Goal: Find specific page/section: Find specific page/section

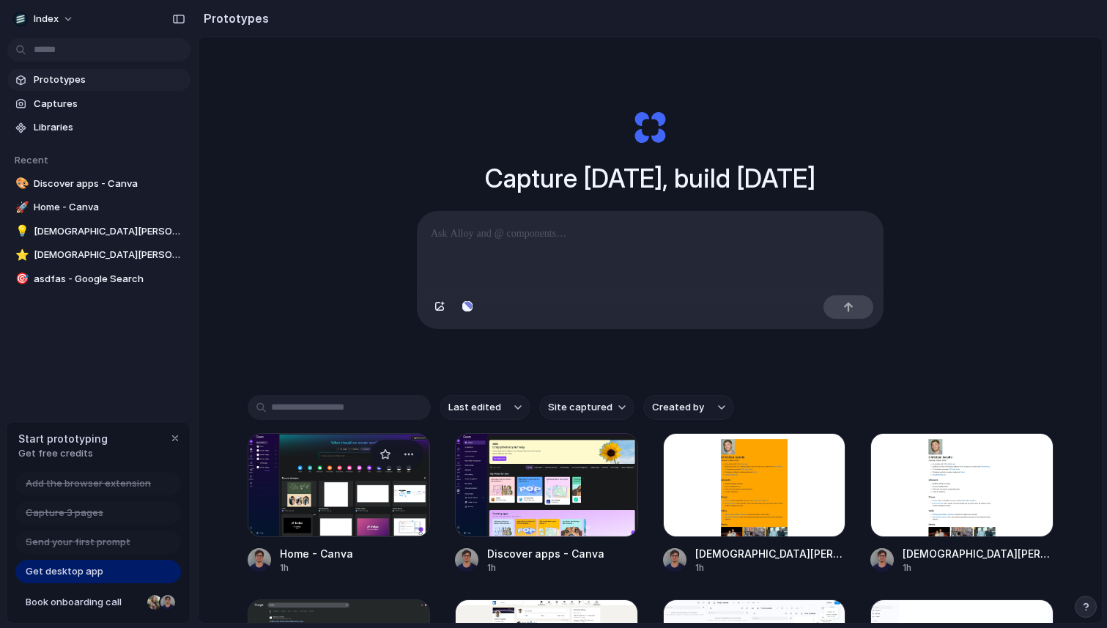
click at [330, 497] on div at bounding box center [339, 485] width 183 height 104
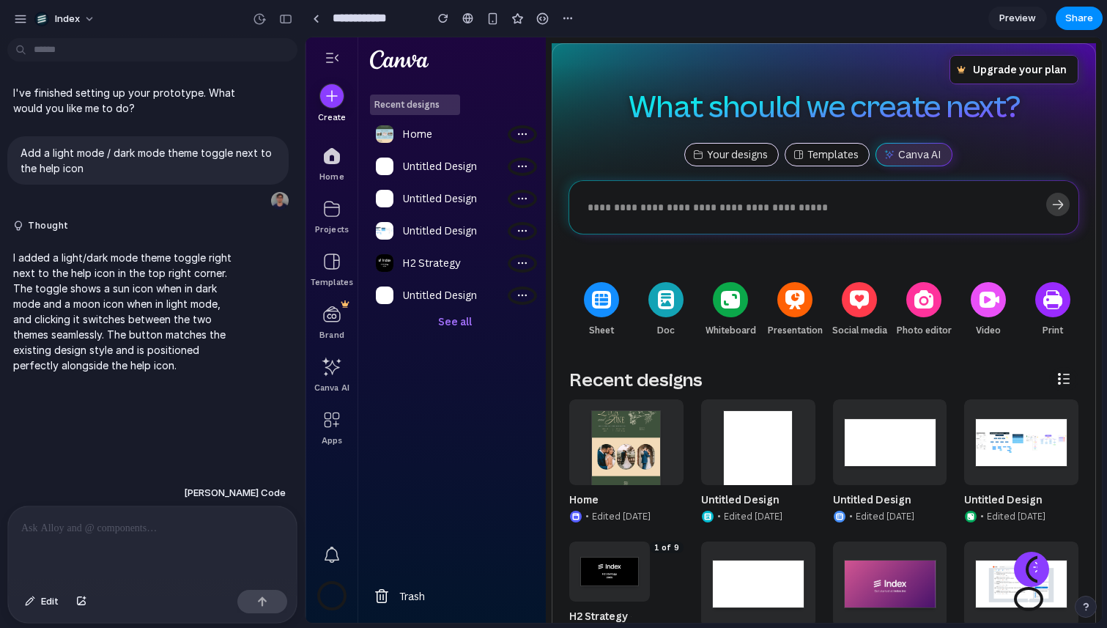
click at [193, 541] on div at bounding box center [152, 545] width 289 height 78
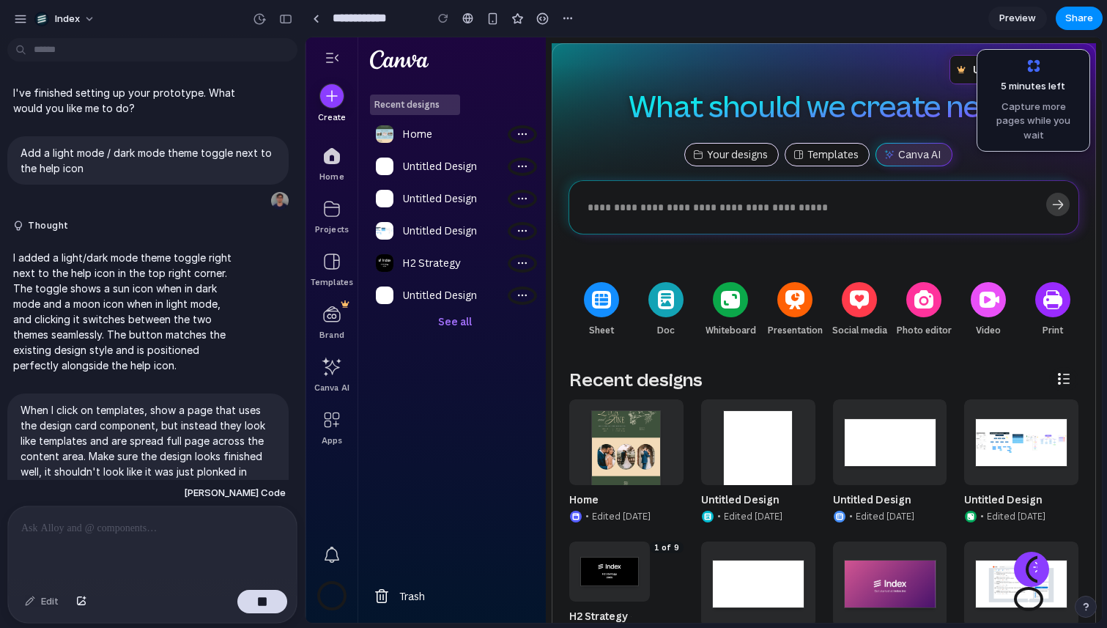
scroll to position [105, 0]
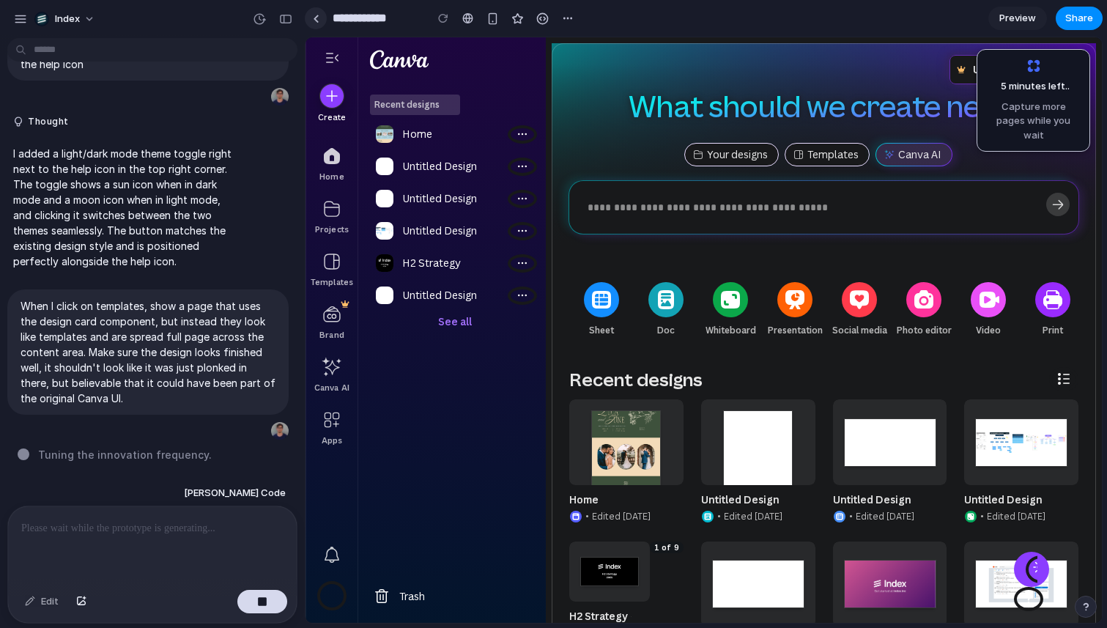
click at [318, 15] on div at bounding box center [316, 19] width 7 height 8
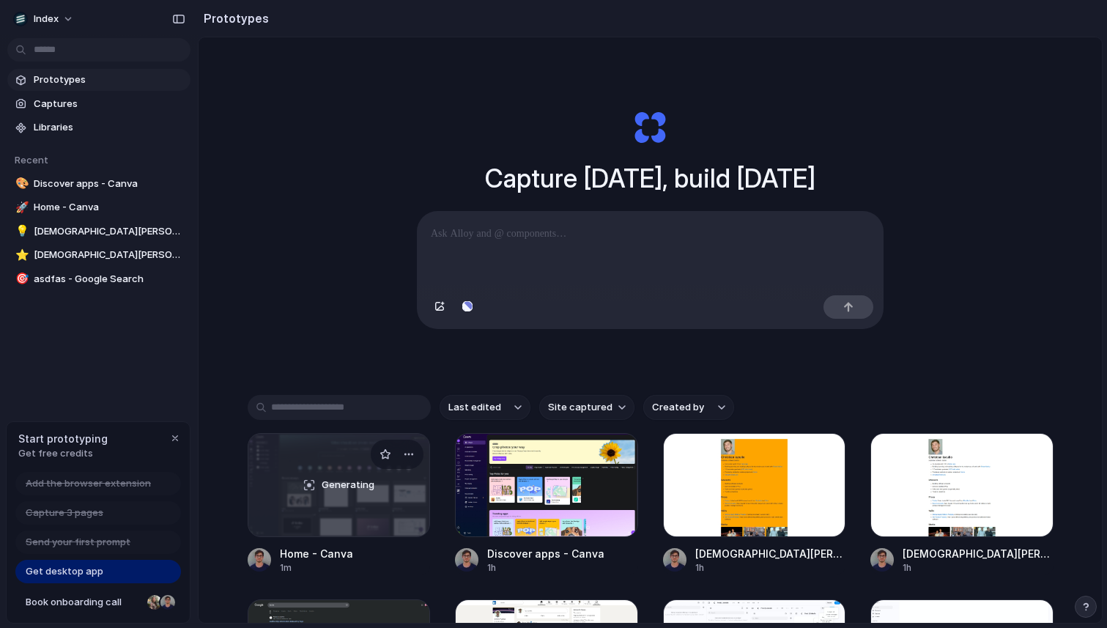
click at [319, 494] on div "Generating" at bounding box center [339, 485] width 182 height 103
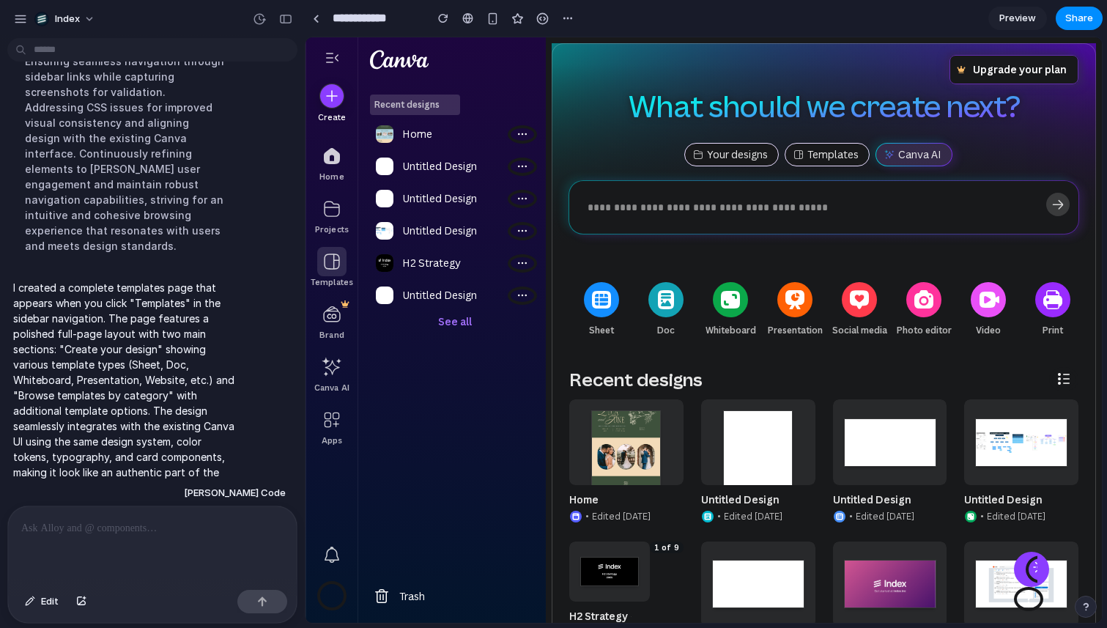
click at [326, 257] on div at bounding box center [331, 261] width 29 height 29
